Goal: Task Accomplishment & Management: Use online tool/utility

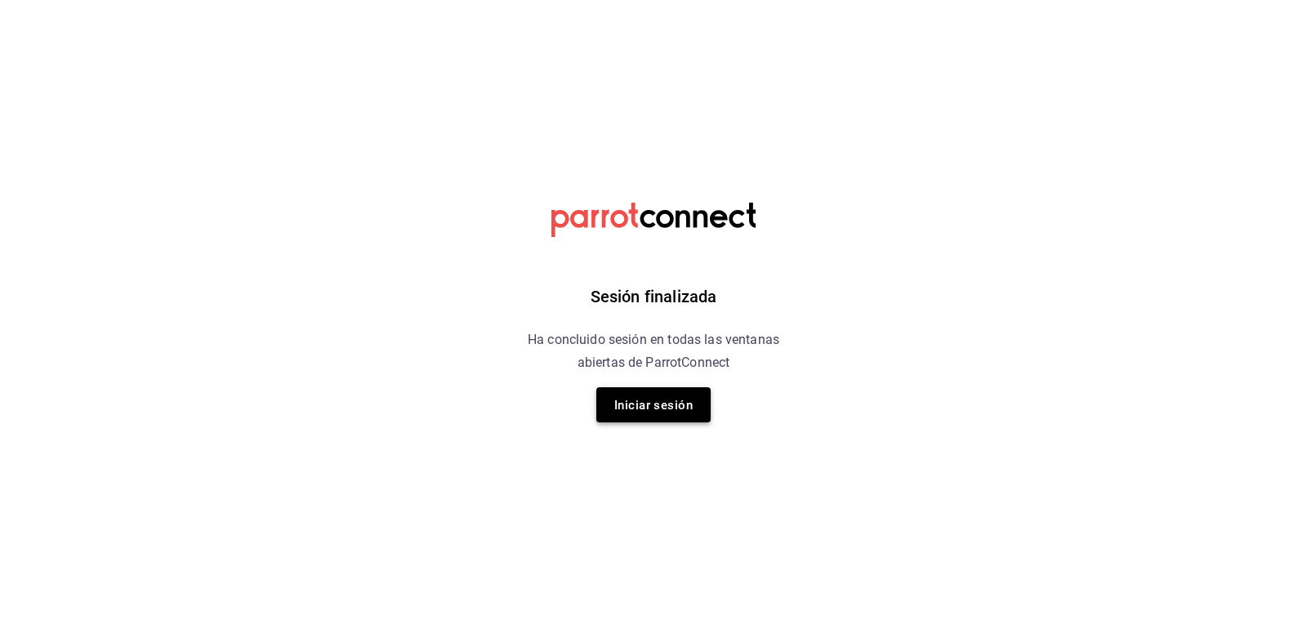
click at [649, 407] on font "Iniciar sesión" at bounding box center [653, 405] width 78 height 15
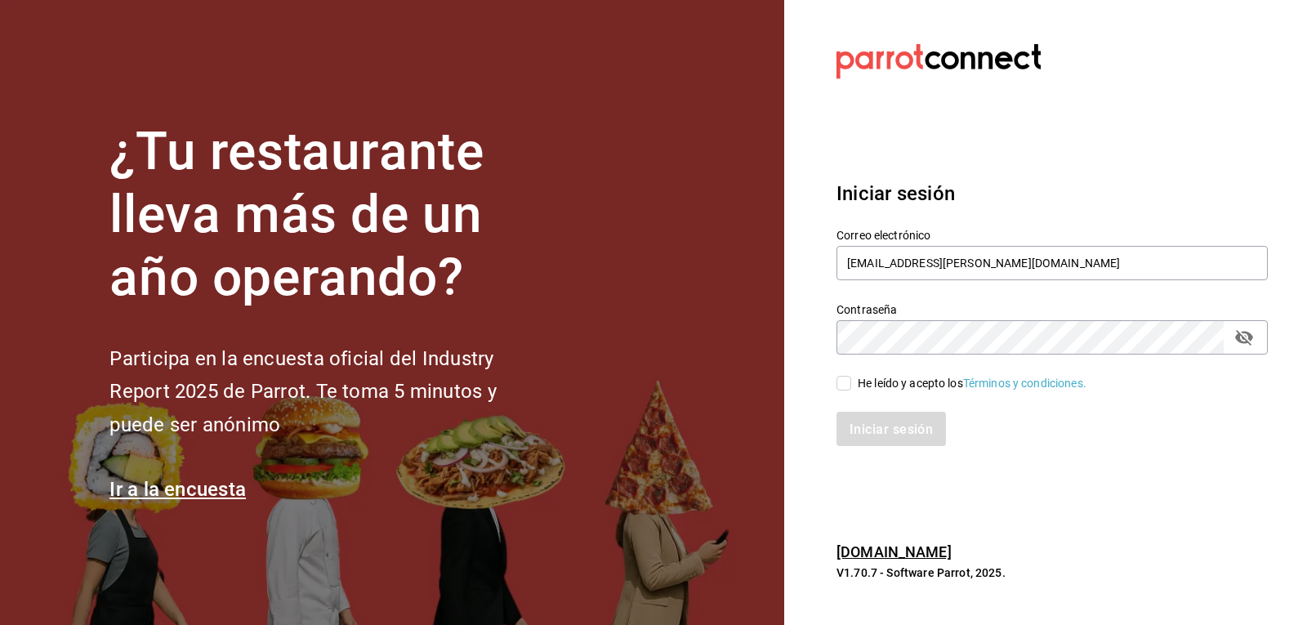
click at [852, 382] on span "He leído y acepto los Términos y condiciones." at bounding box center [968, 383] width 235 height 17
click at [851, 382] on input "He leído y acepto los Términos y condiciones." at bounding box center [844, 383] width 15 height 15
checkbox input "true"
click at [869, 436] on font "Iniciar sesión" at bounding box center [892, 429] width 83 height 16
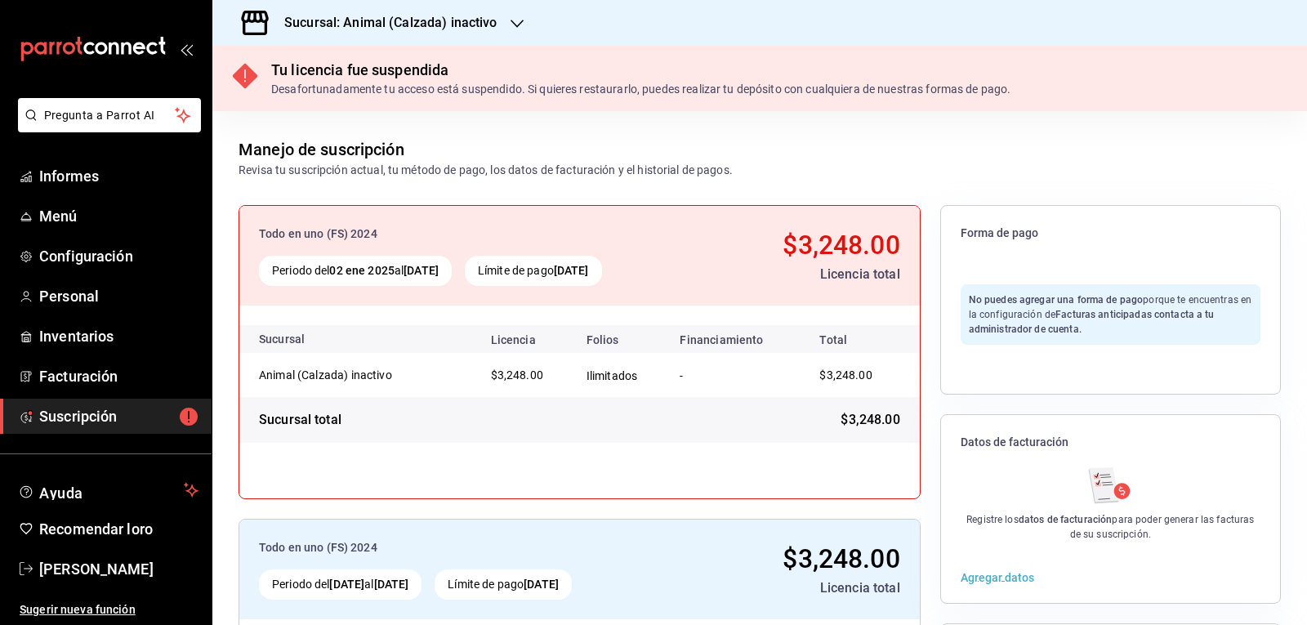
click at [516, 22] on icon "button" at bounding box center [517, 23] width 13 height 13
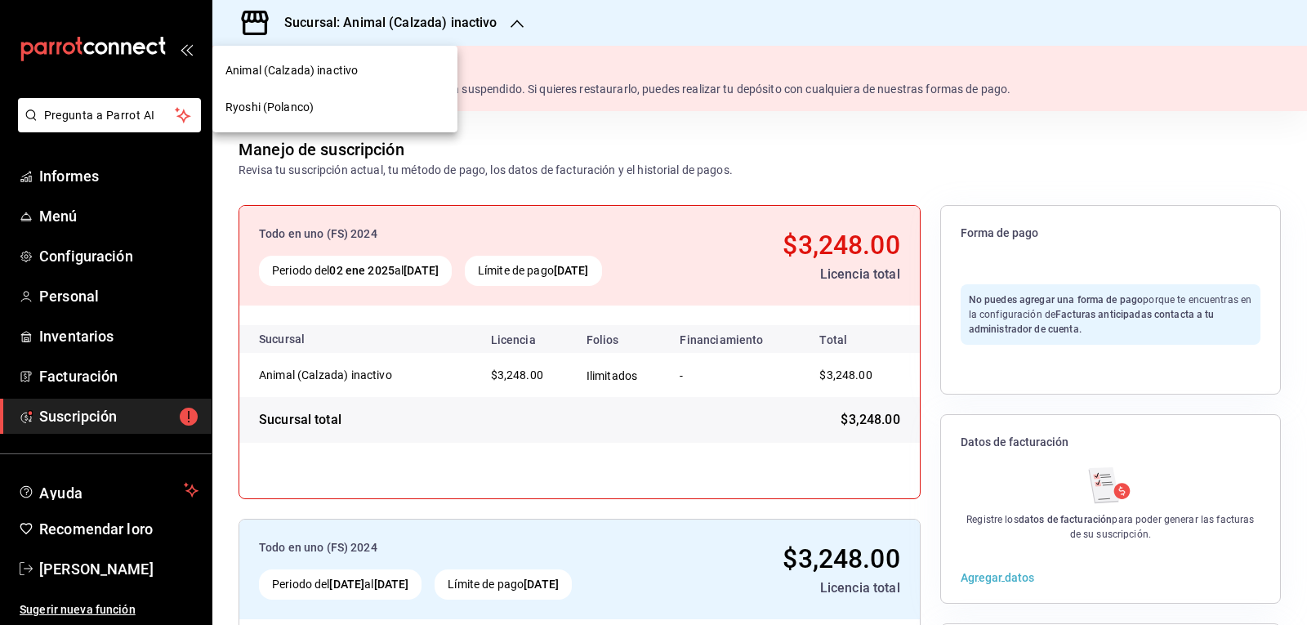
click at [287, 113] on font "Ryoshi (Polanco)" at bounding box center [270, 107] width 88 height 13
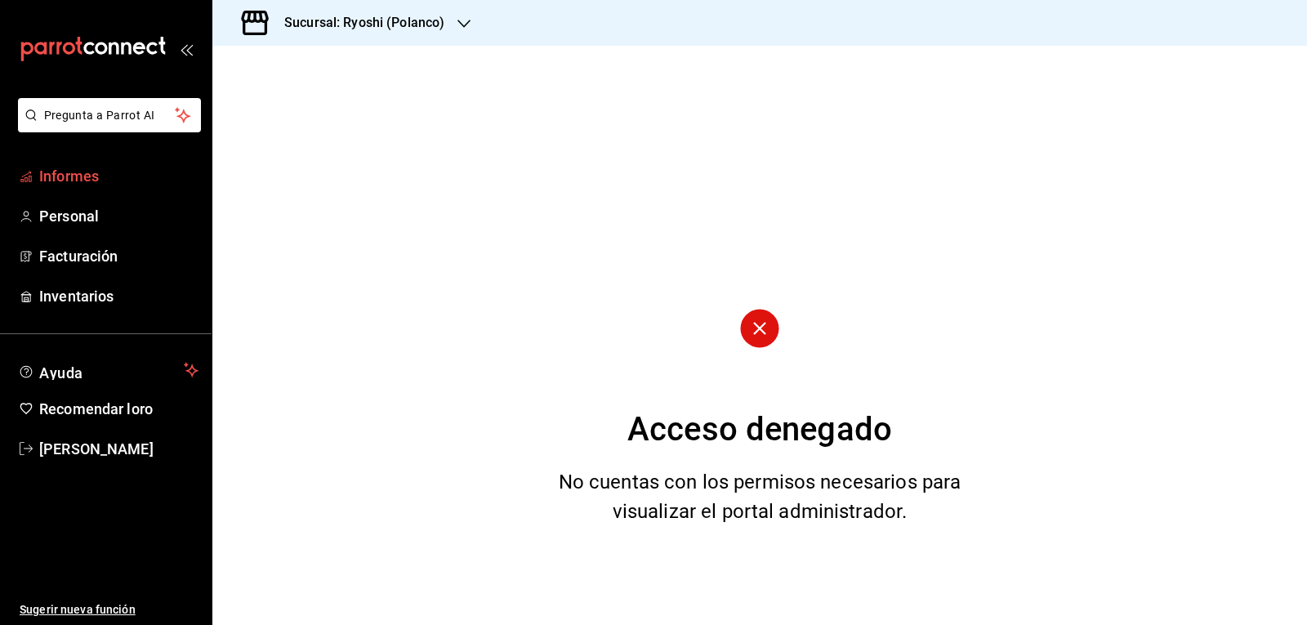
click at [83, 183] on font "Informes" at bounding box center [69, 176] width 60 height 17
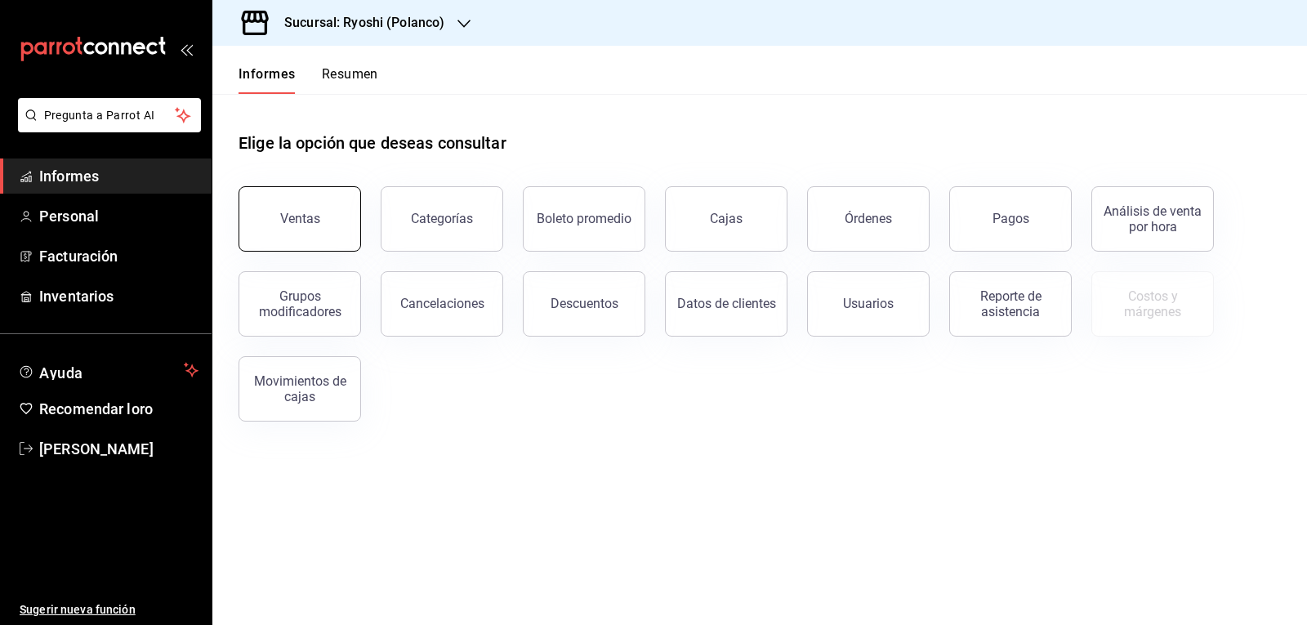
click at [319, 228] on button "Ventas" at bounding box center [300, 218] width 123 height 65
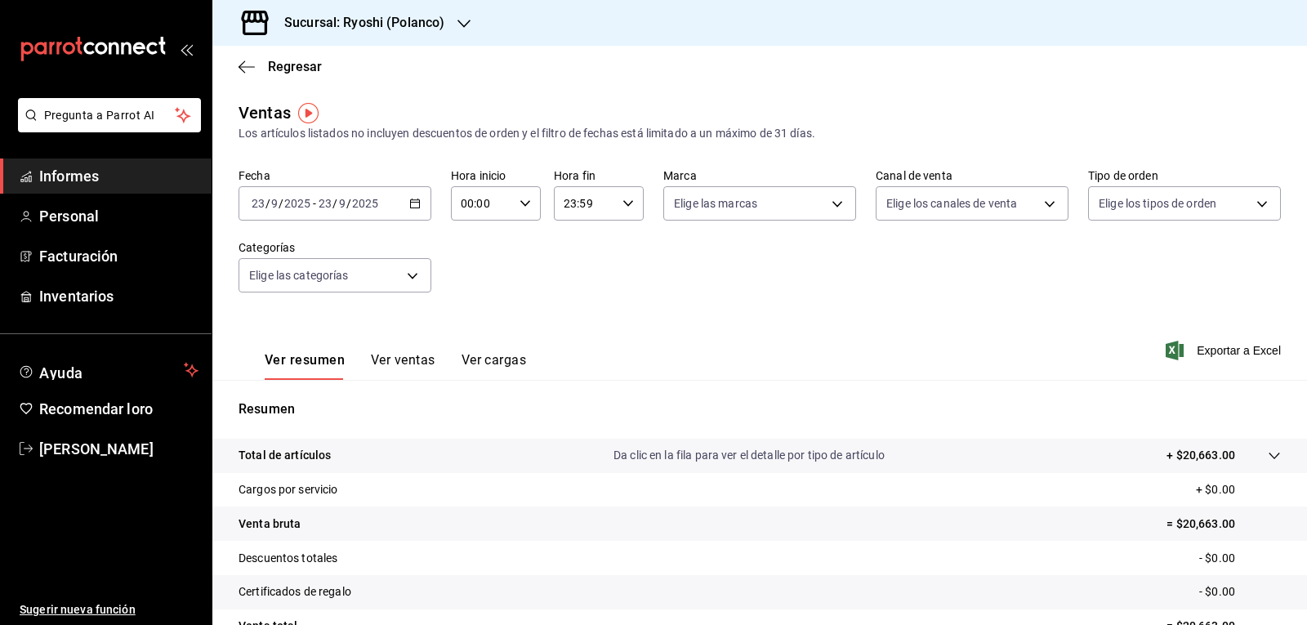
click at [416, 203] on icon "button" at bounding box center [414, 203] width 11 height 11
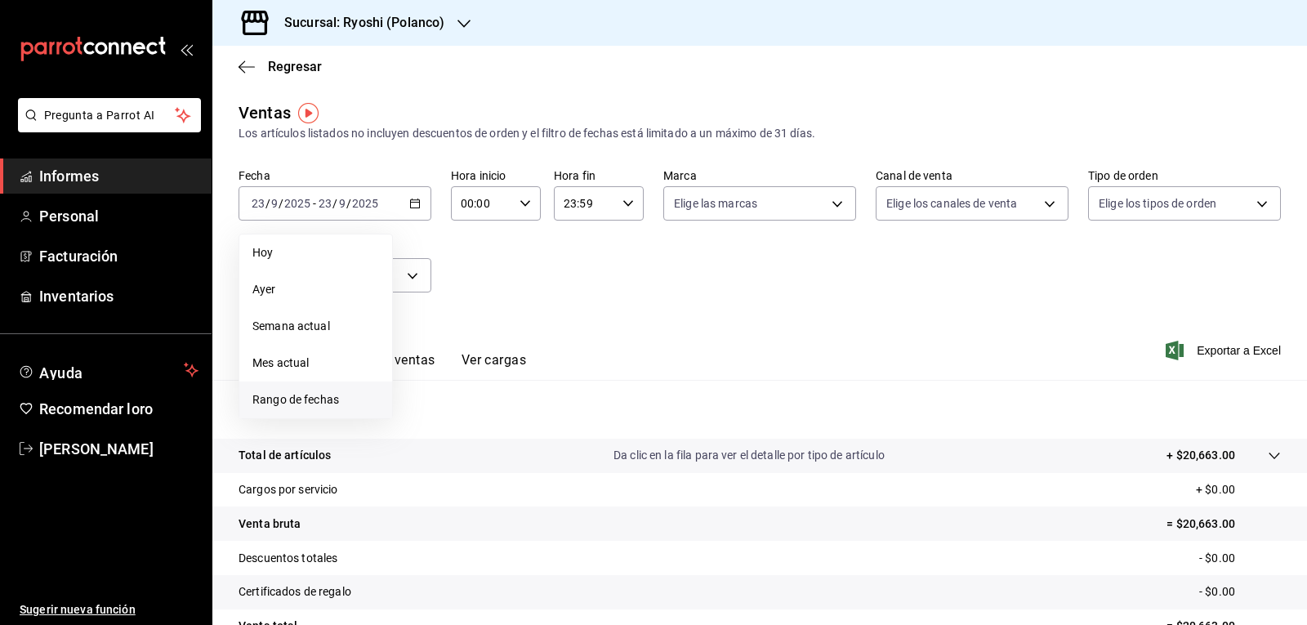
click at [317, 393] on span "Rango de fechas" at bounding box center [315, 399] width 127 height 17
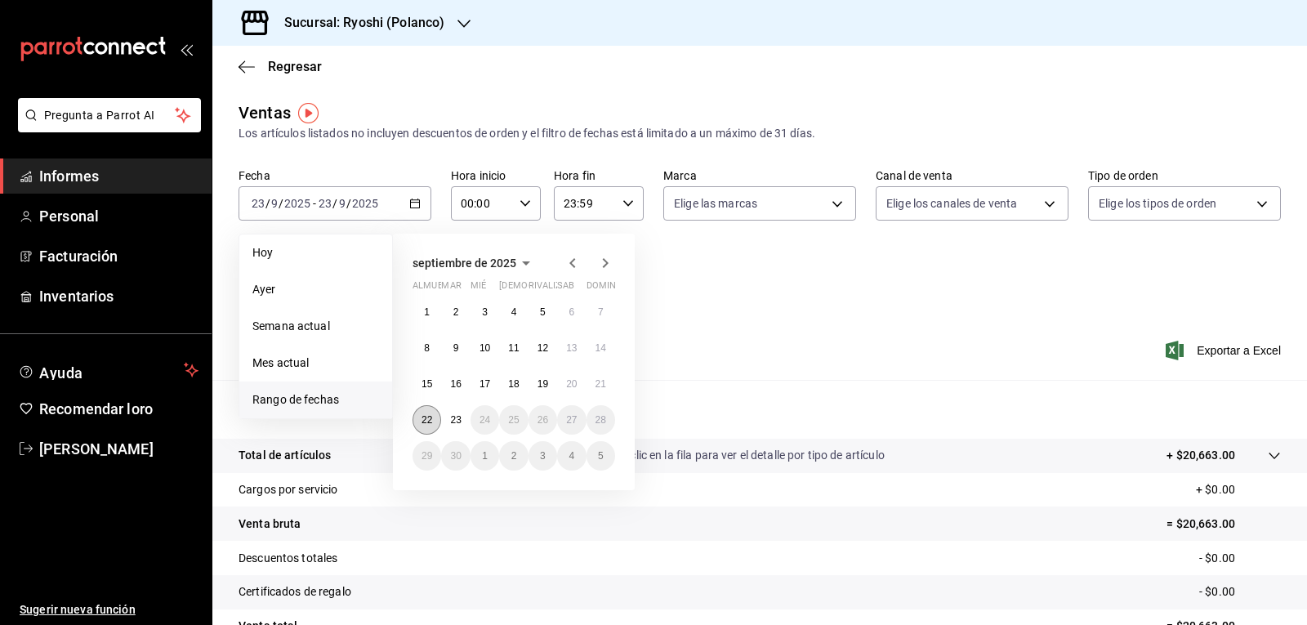
click at [436, 425] on button "22" at bounding box center [427, 419] width 29 height 29
click at [453, 421] on font "23" at bounding box center [455, 419] width 11 height 11
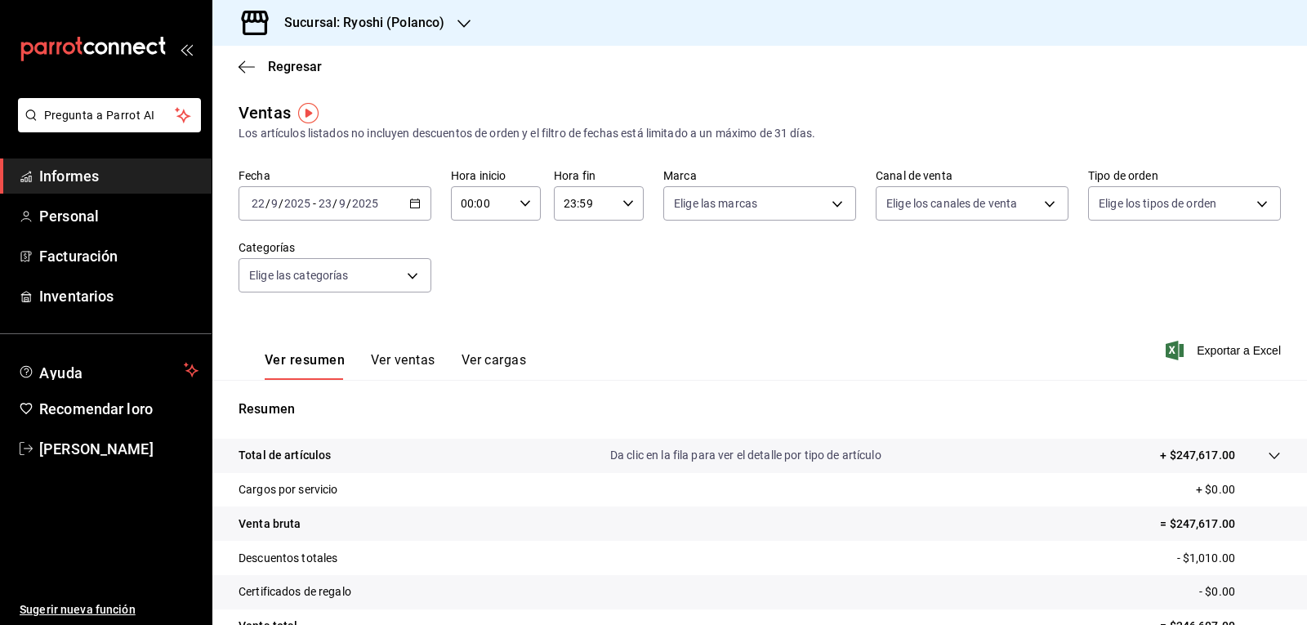
click at [516, 209] on div "00:00 Hora inicio" at bounding box center [496, 203] width 90 height 34
click at [476, 282] on font "05" at bounding box center [470, 277] width 13 height 13
type input "05:00"
click at [515, 250] on font "00" at bounding box center [515, 245] width 13 height 13
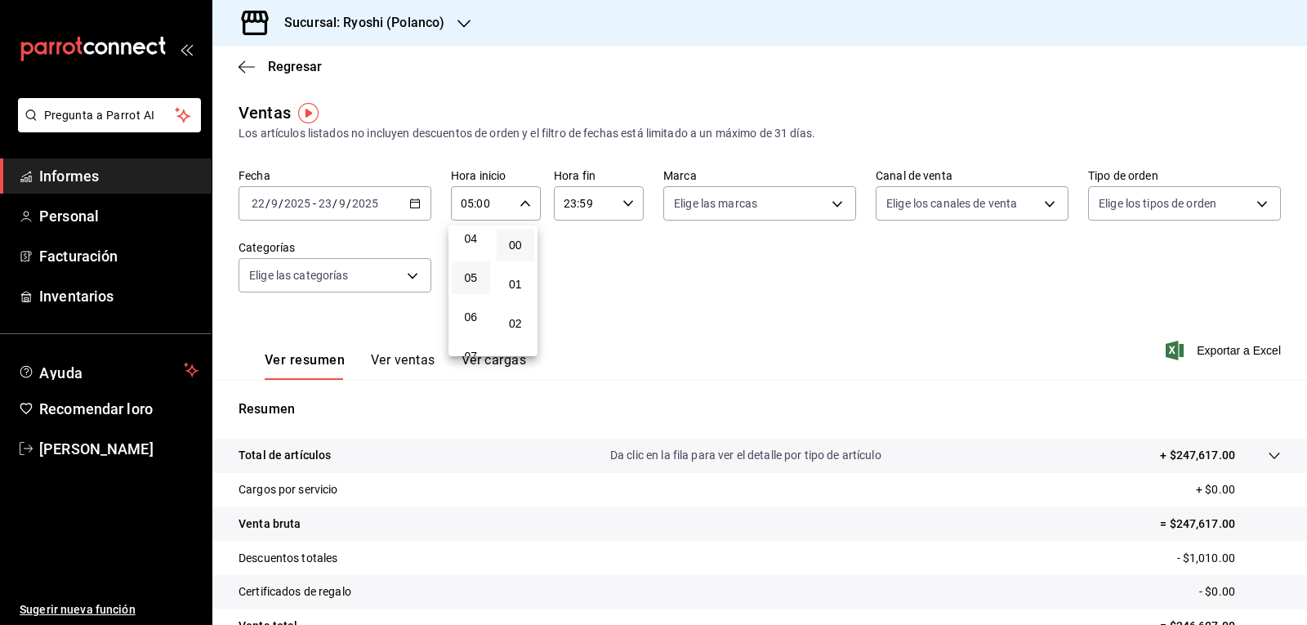
click at [622, 202] on div at bounding box center [653, 312] width 1307 height 625
click at [623, 206] on icon "button" at bounding box center [628, 203] width 11 height 11
drag, startPoint x: 571, startPoint y: 289, endPoint x: 589, endPoint y: 277, distance: 21.8
click at [573, 288] on font "05" at bounding box center [571, 284] width 13 height 13
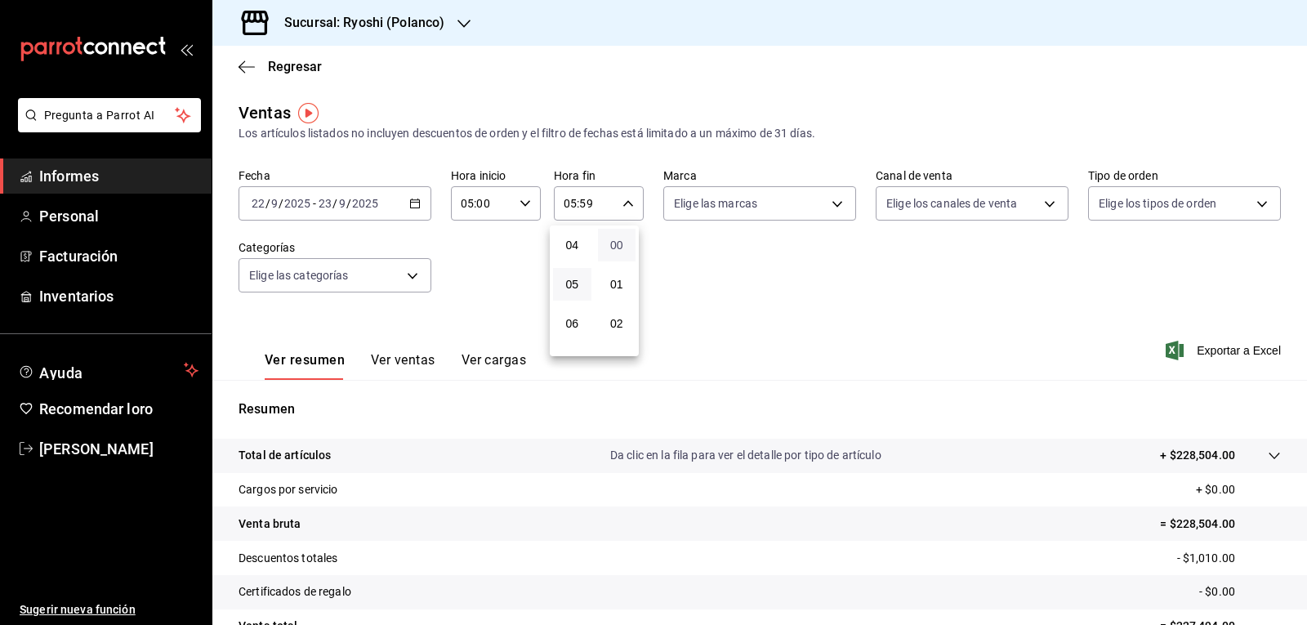
click at [618, 250] on font "00" at bounding box center [616, 245] width 13 height 13
type input "05:00"
drag, startPoint x: 1302, startPoint y: 468, endPoint x: 1306, endPoint y: 541, distance: 72.8
click at [1306, 541] on div at bounding box center [653, 312] width 1307 height 625
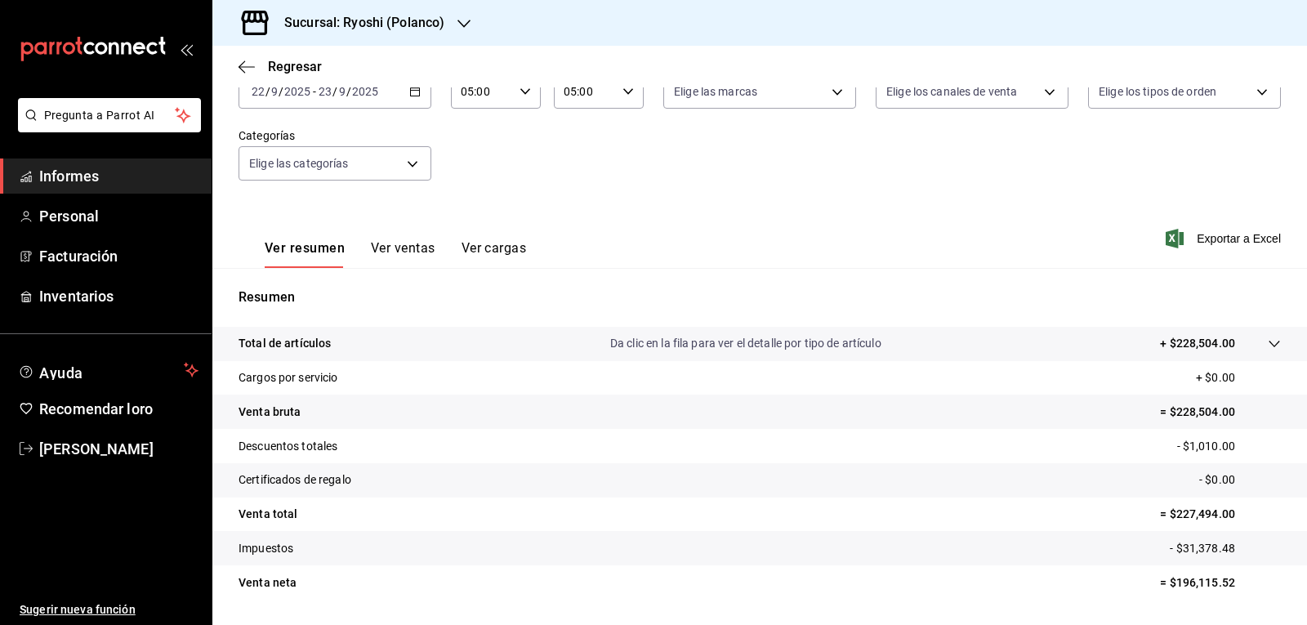
scroll to position [125, 0]
